Goal: Check status

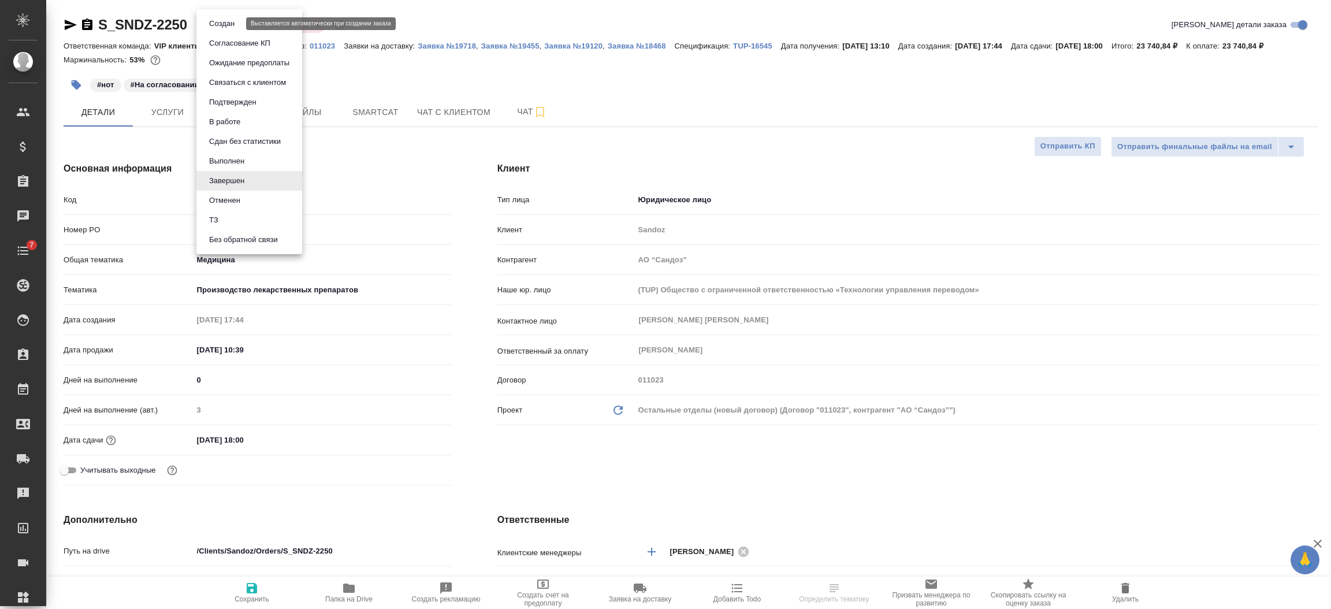
select select "RU"
click at [411, 31] on div at bounding box center [665, 304] width 1331 height 609
click at [217, 29] on body "🙏 .cls-1 fill:#fff; AWATERA [PERSON_NAME] Спецификации Заказы 44194 Чаты 7 Todo…" at bounding box center [665, 351] width 1331 height 702
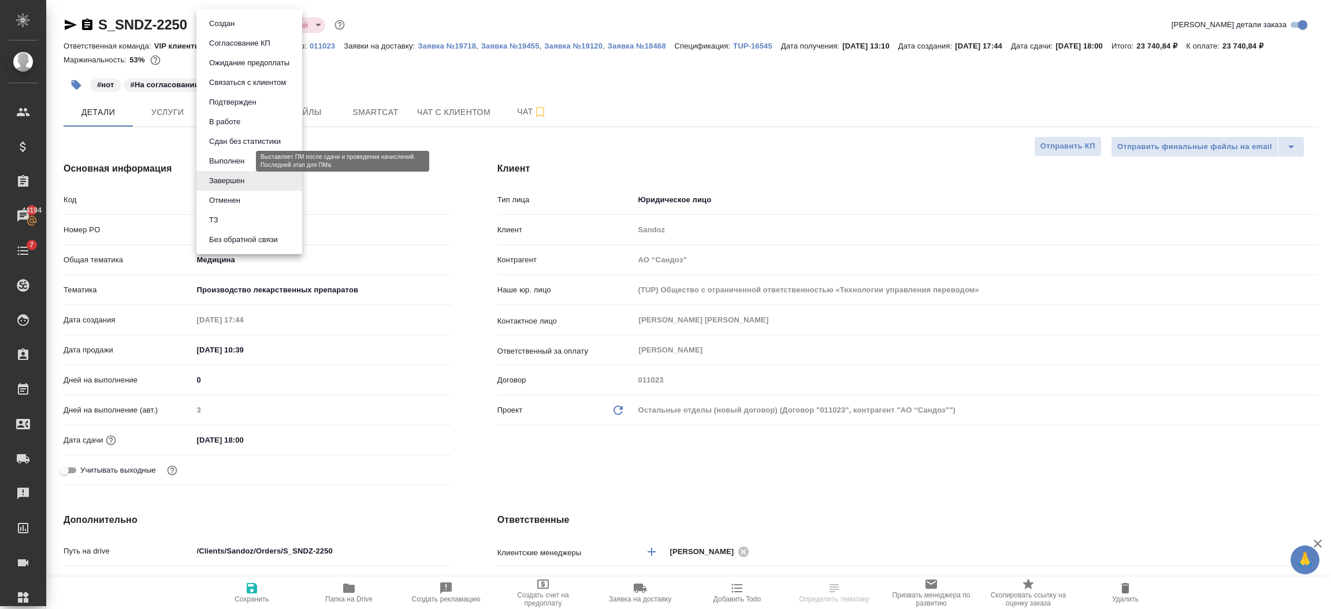
click at [211, 158] on button "Выполнен" at bounding box center [227, 161] width 42 height 13
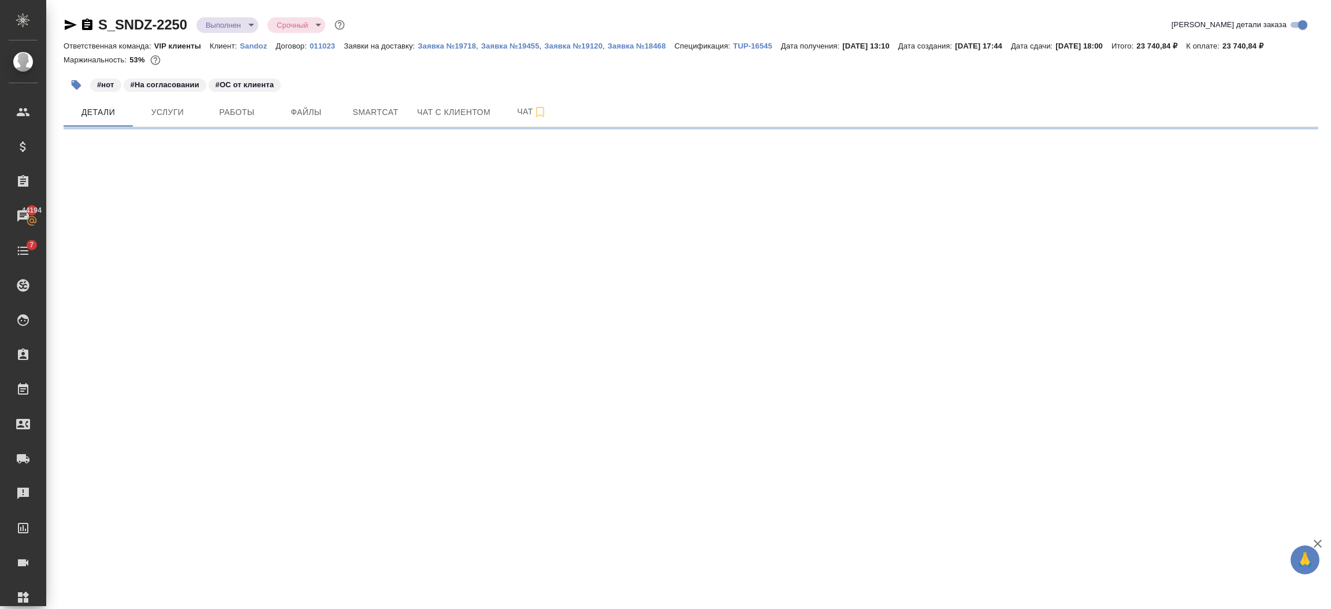
select select "RU"
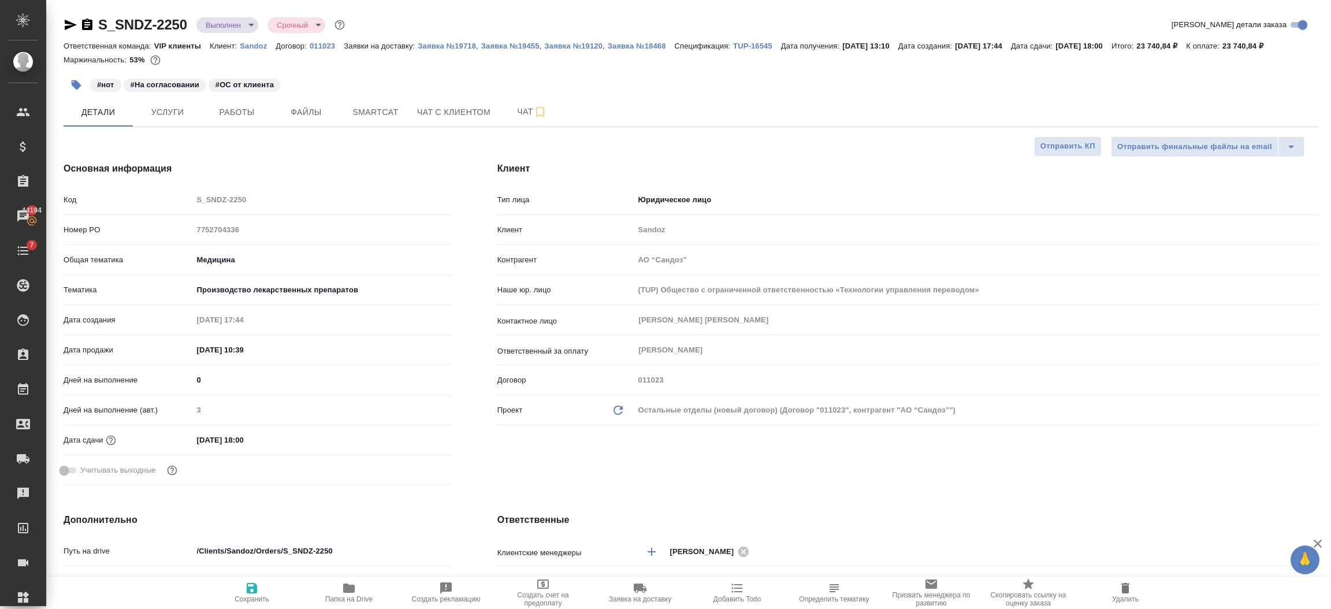
type textarea "x"
